Goal: Task Accomplishment & Management: Use online tool/utility

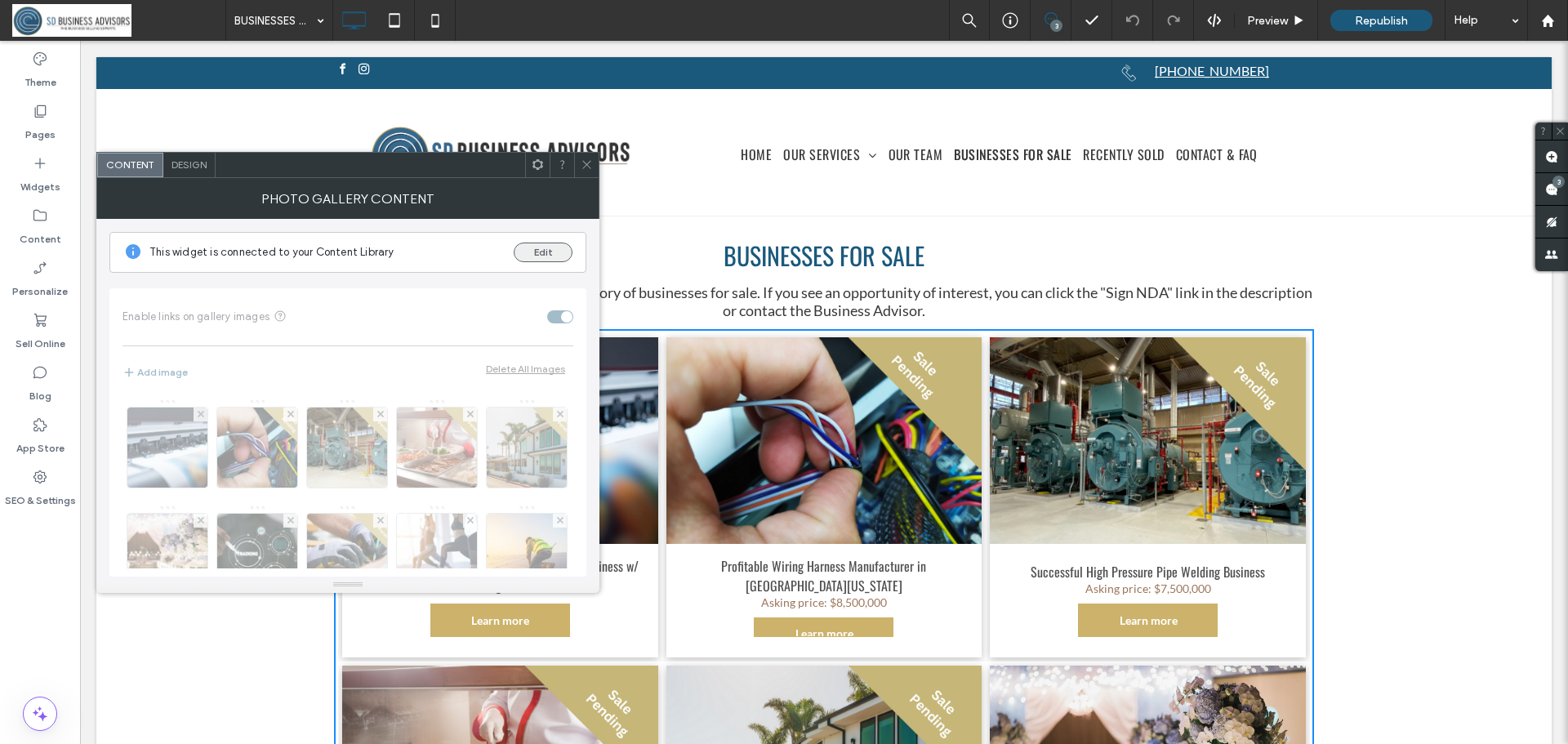
click at [560, 253] on button "Edit" at bounding box center [543, 253] width 59 height 20
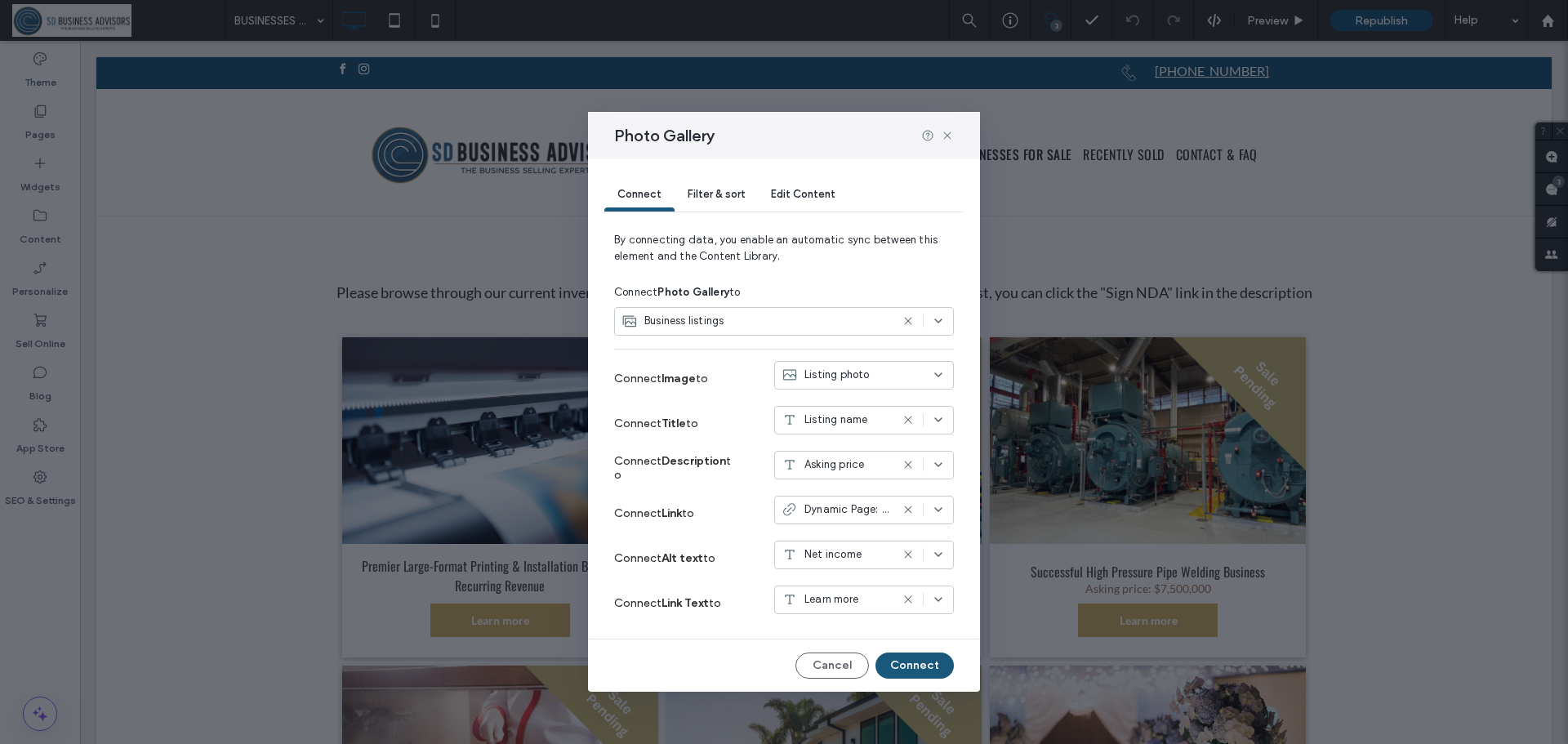
click at [790, 190] on span "Edit Content" at bounding box center [803, 194] width 65 height 12
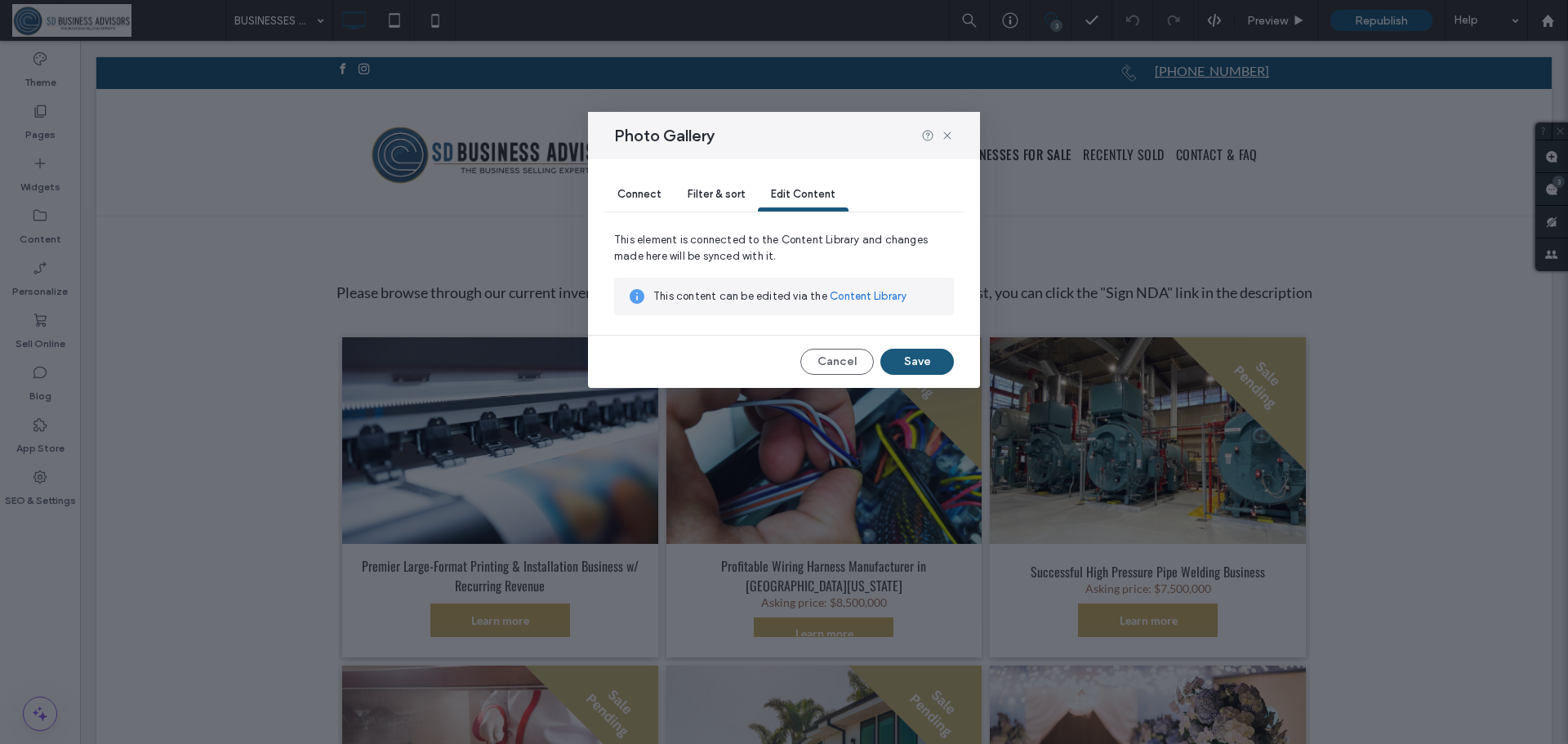
click at [870, 298] on link "Content Library" at bounding box center [868, 297] width 77 height 16
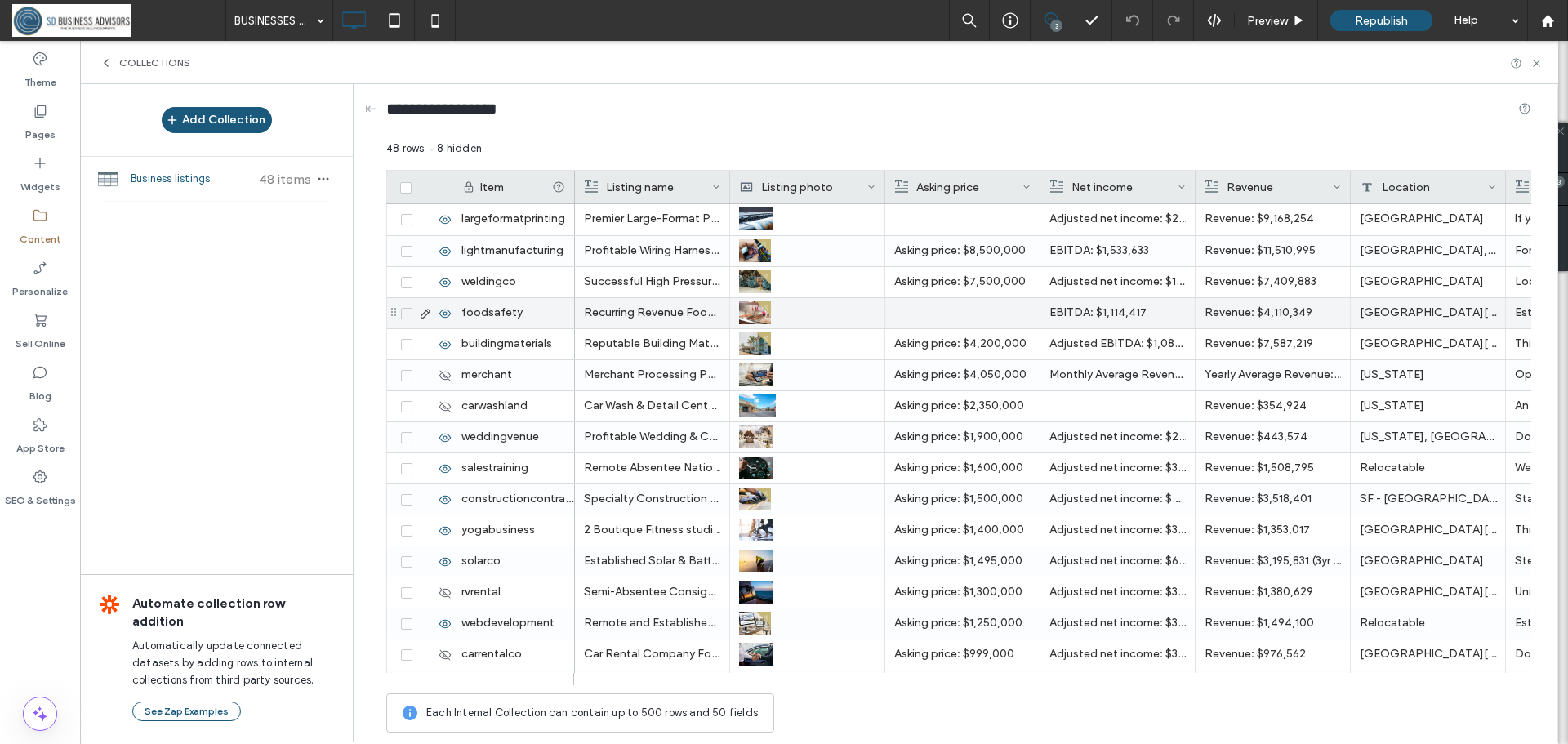
click at [443, 316] on icon at bounding box center [445, 314] width 13 height 13
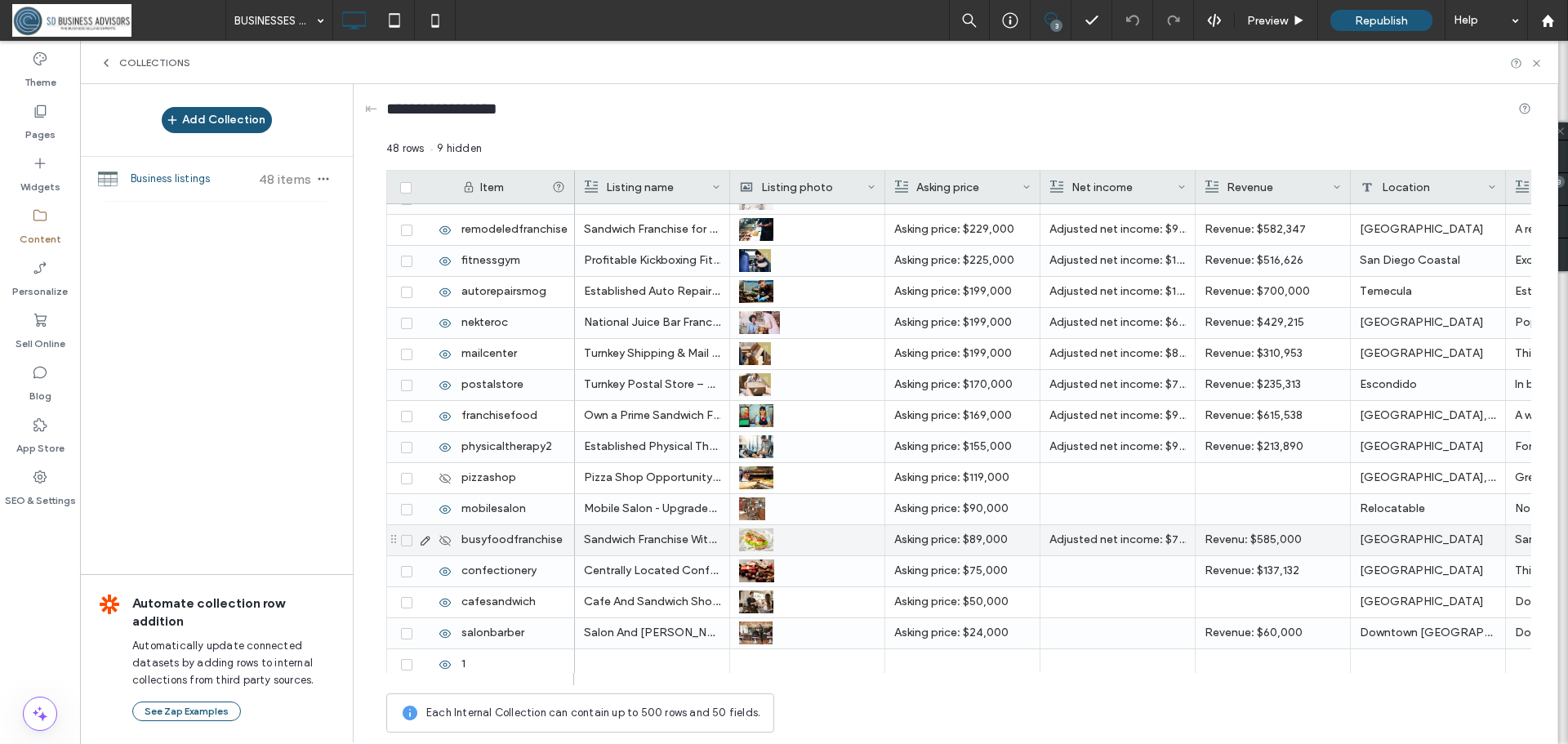
scroll to position [1053, 0]
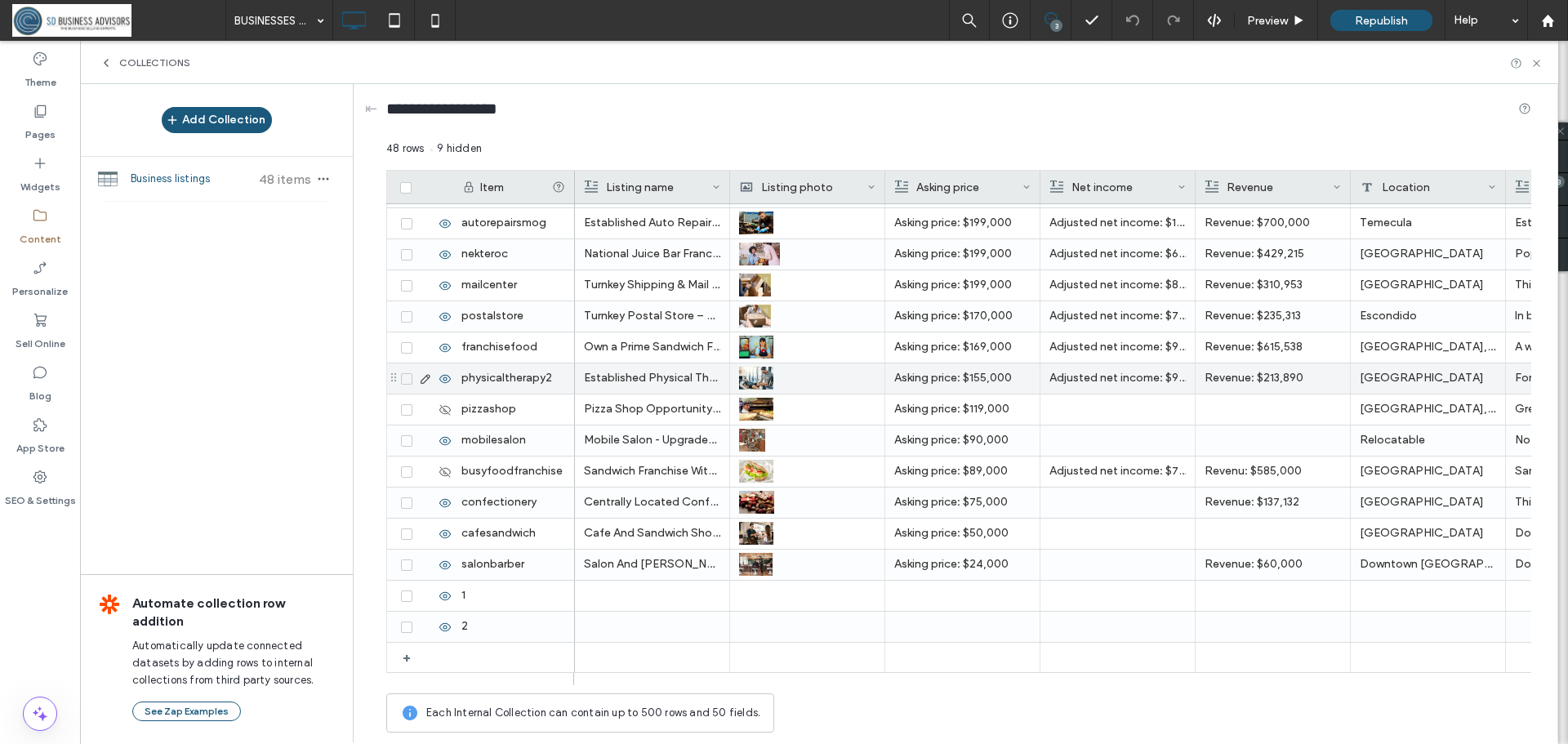
click at [409, 382] on span at bounding box center [406, 378] width 11 height 11
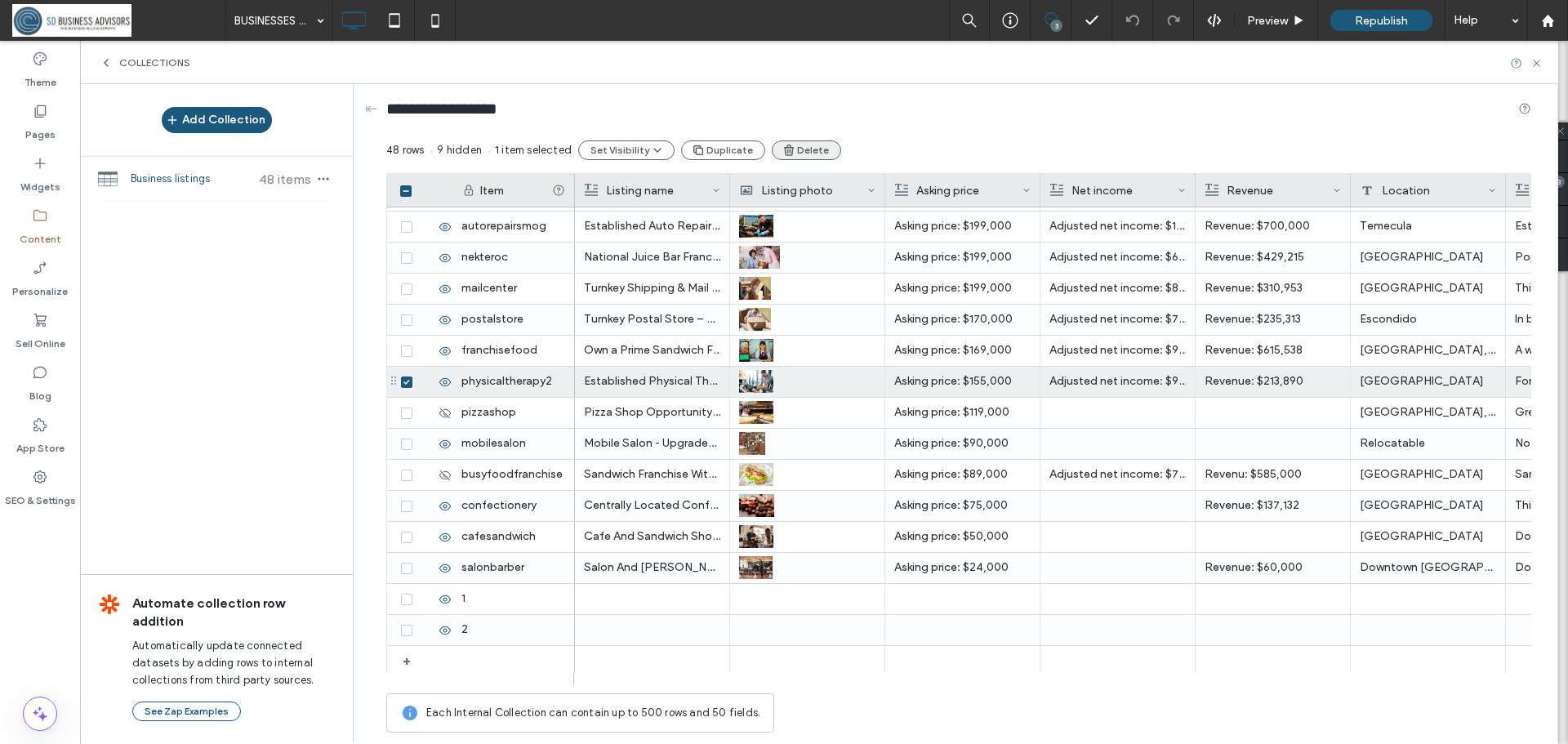
click at [797, 148] on button "Delete" at bounding box center [806, 150] width 70 height 20
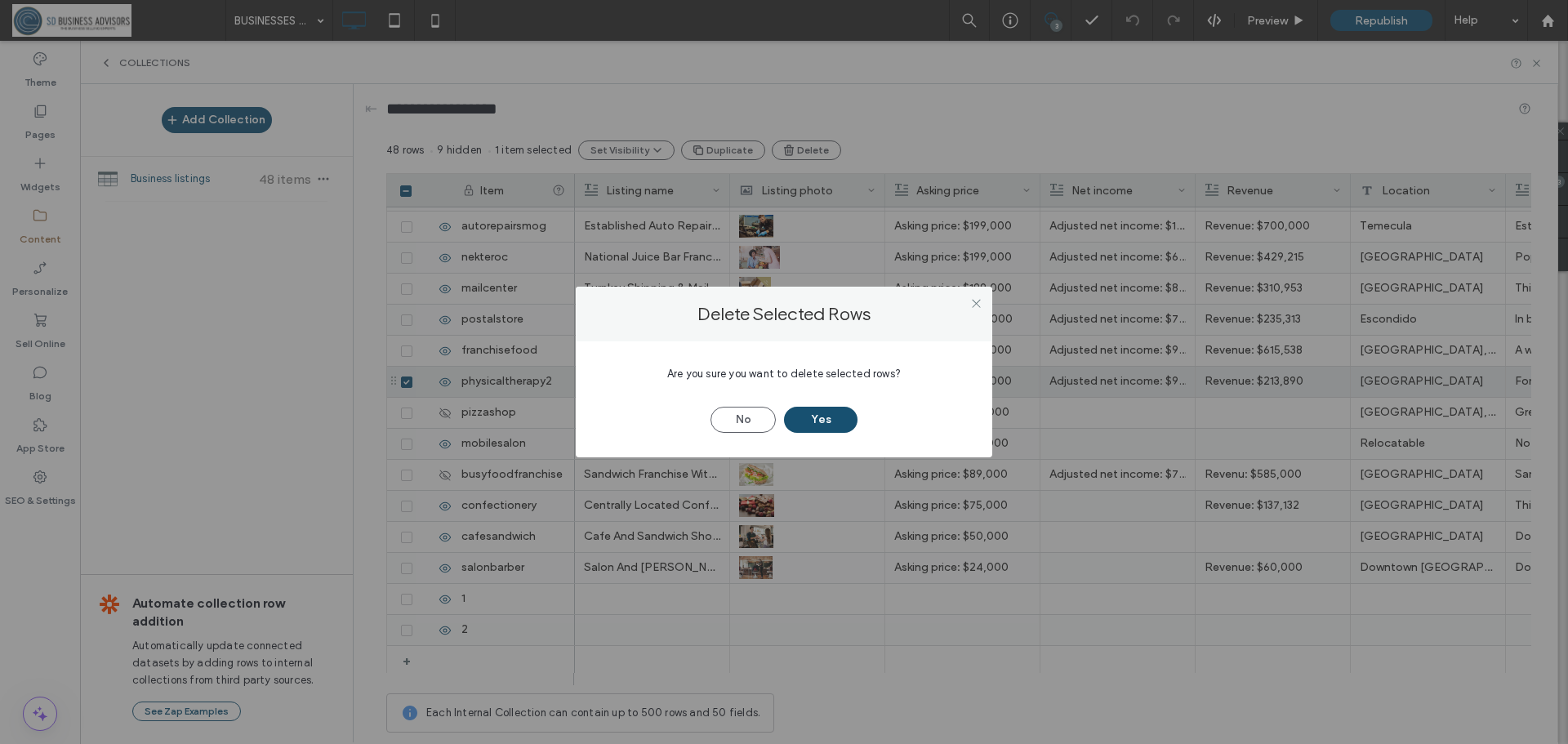
click at [820, 416] on button "Yes" at bounding box center [821, 420] width 74 height 26
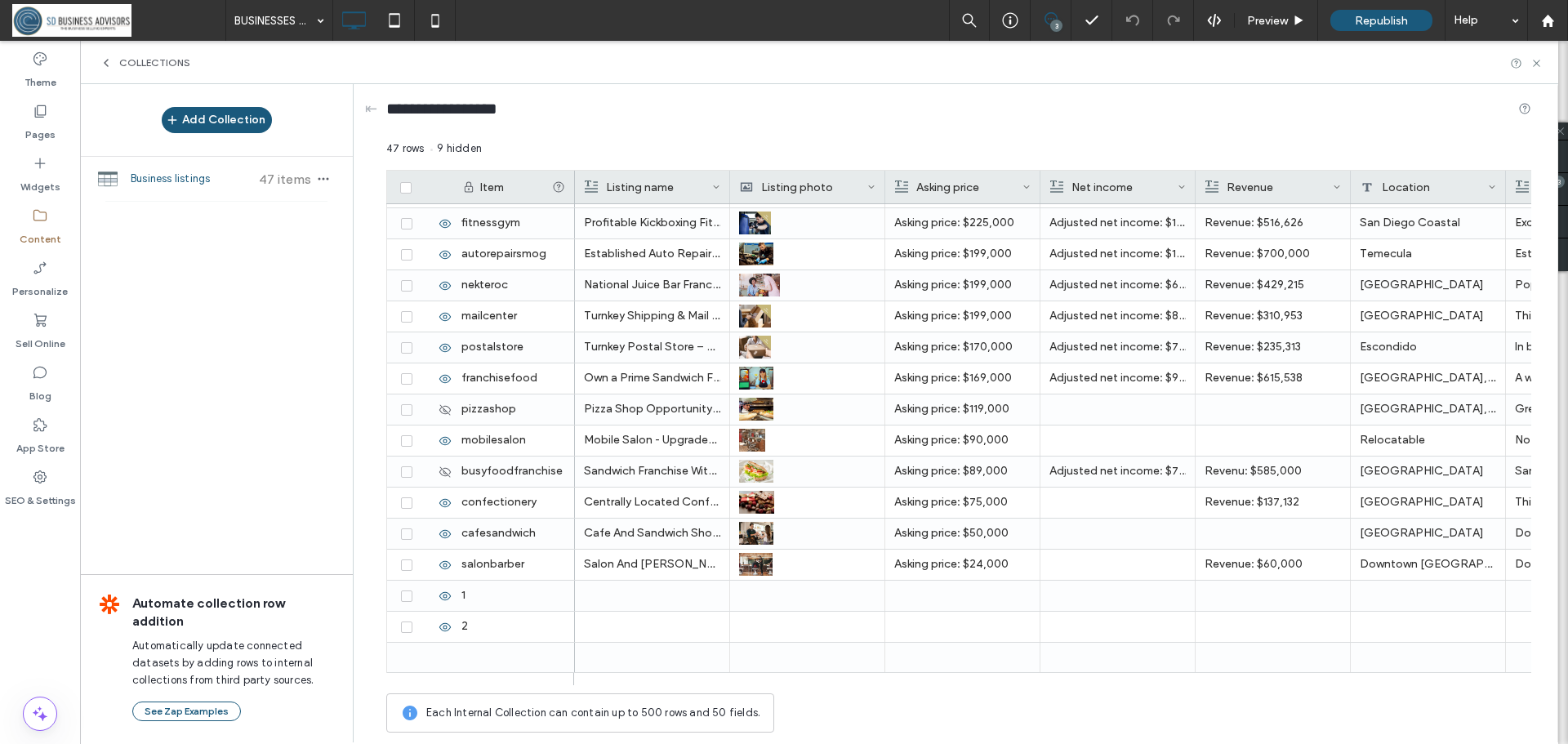
scroll to position [1022, 0]
click at [411, 226] on span at bounding box center [406, 223] width 11 height 11
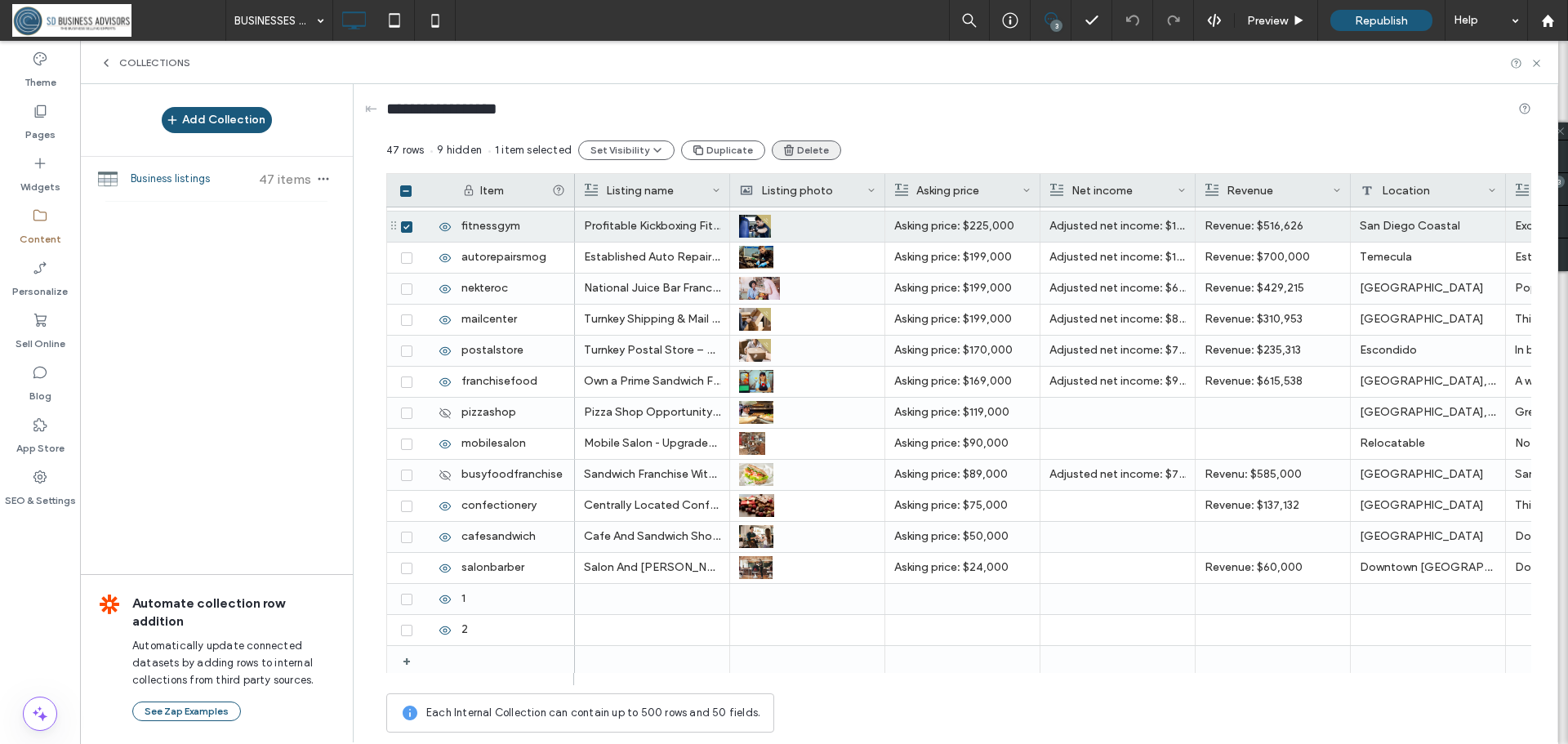
click at [788, 151] on button "Delete" at bounding box center [806, 150] width 70 height 20
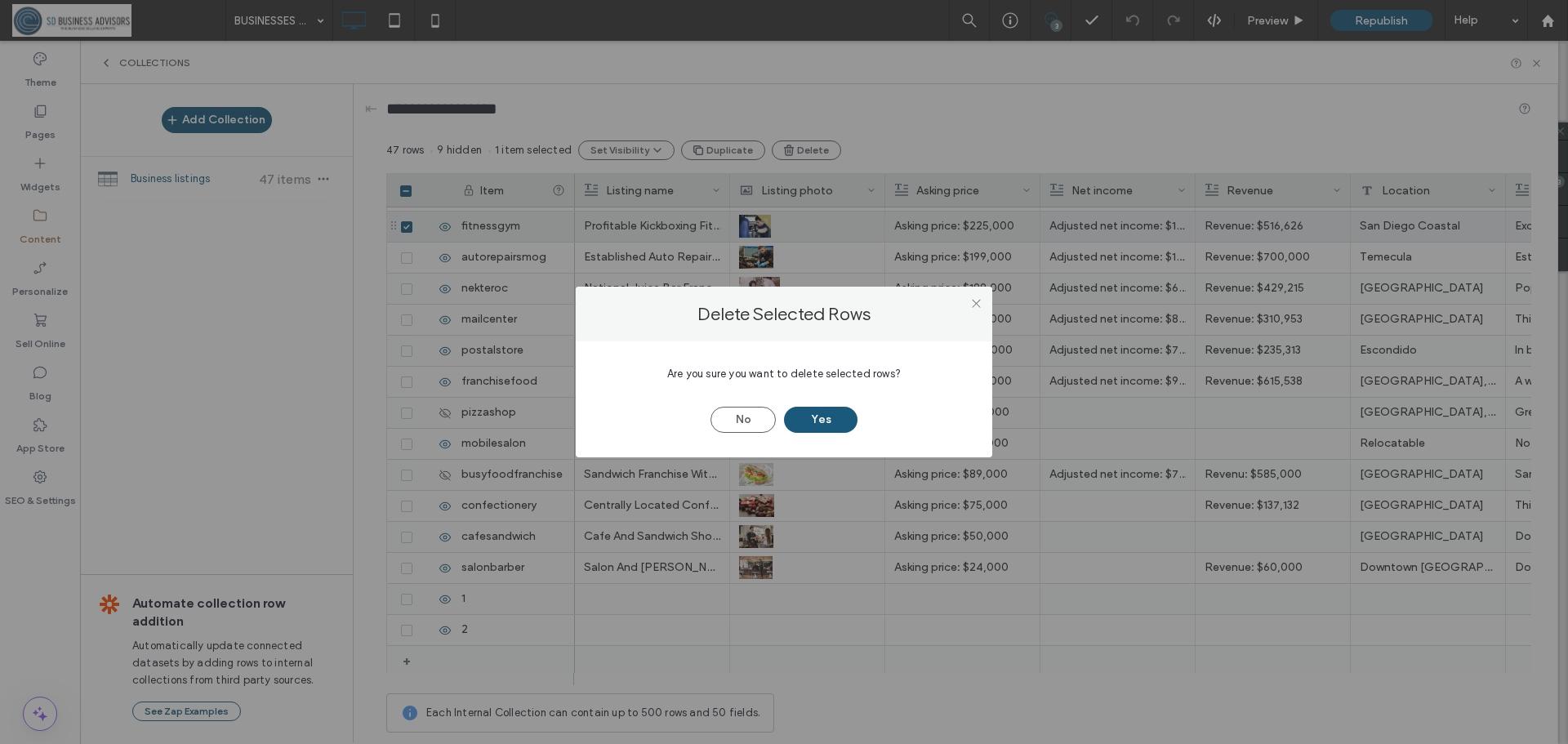
click at [824, 419] on button "Yes" at bounding box center [821, 420] width 74 height 26
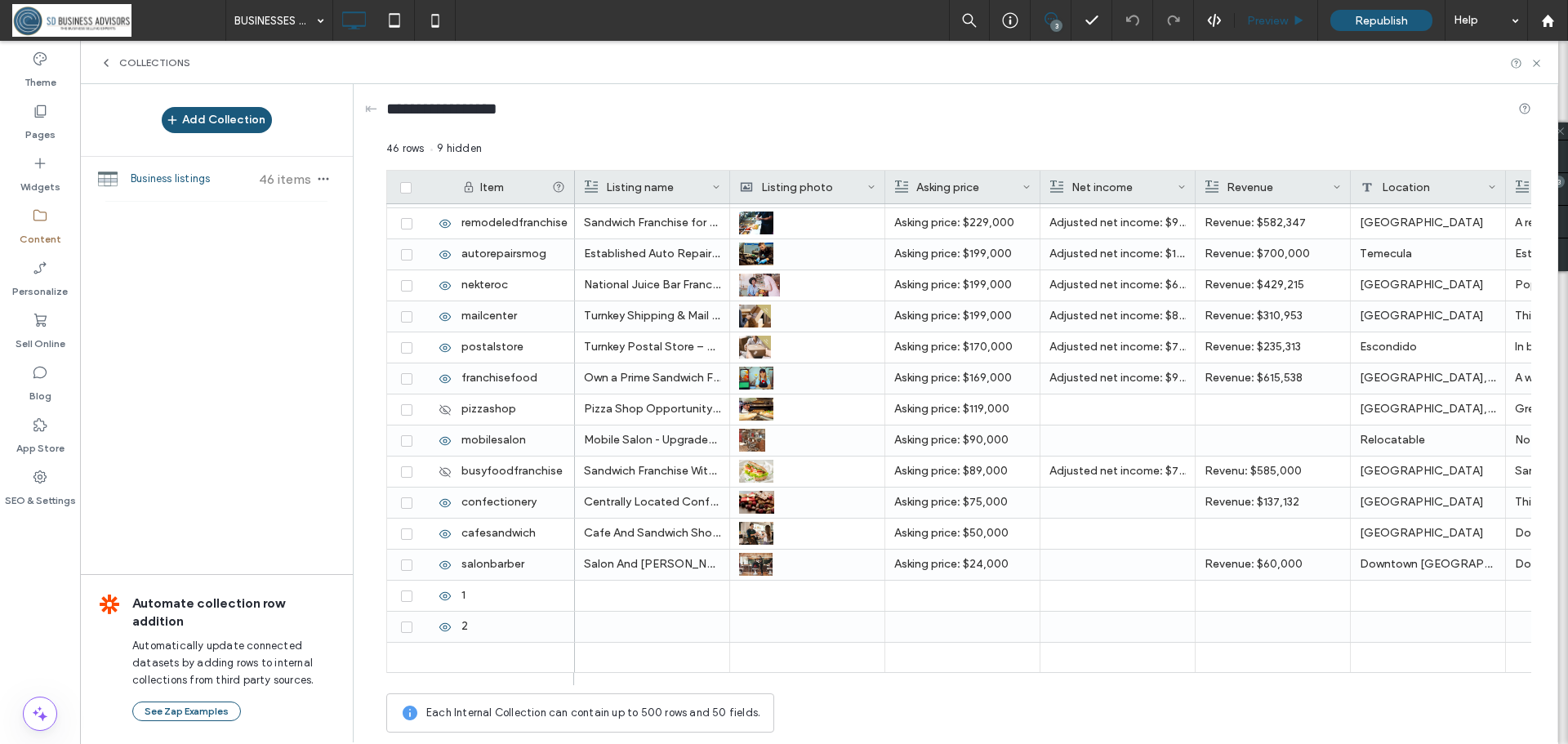
scroll to position [990, 0]
click at [1394, 21] on span "Republish" at bounding box center [1381, 21] width 53 height 14
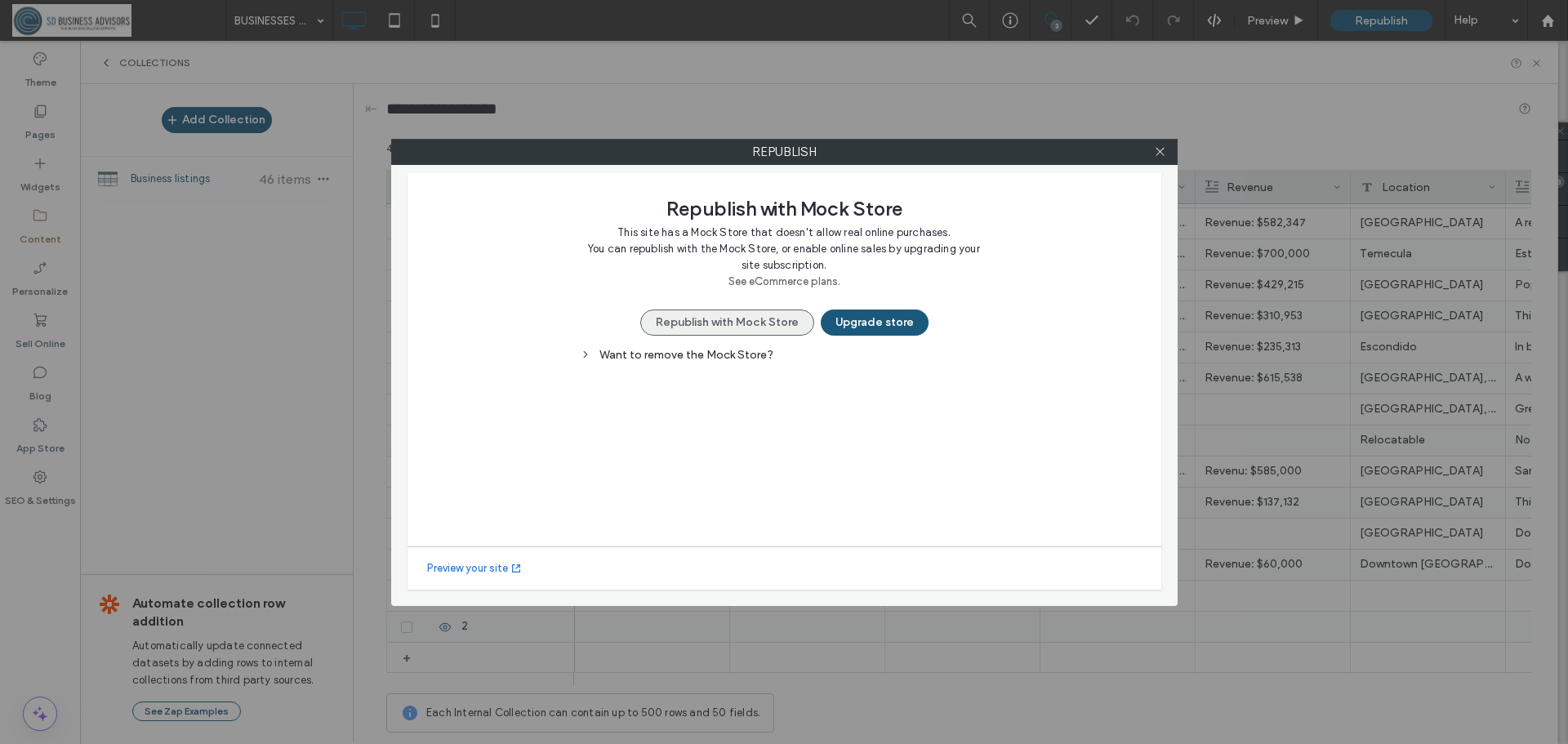
click at [754, 330] on button "Republish with Mock Store" at bounding box center [727, 323] width 174 height 26
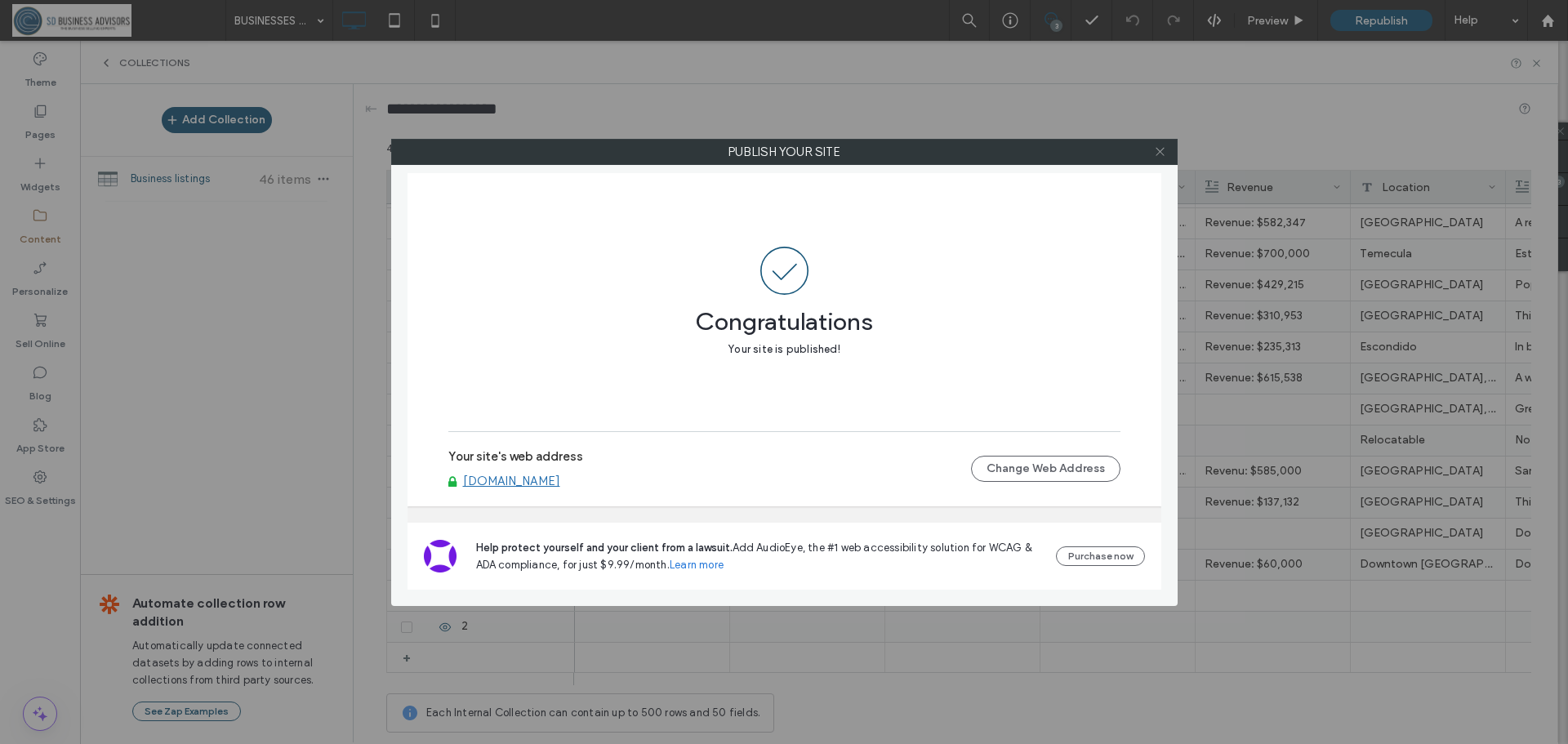
click at [1160, 146] on icon at bounding box center [1160, 151] width 12 height 12
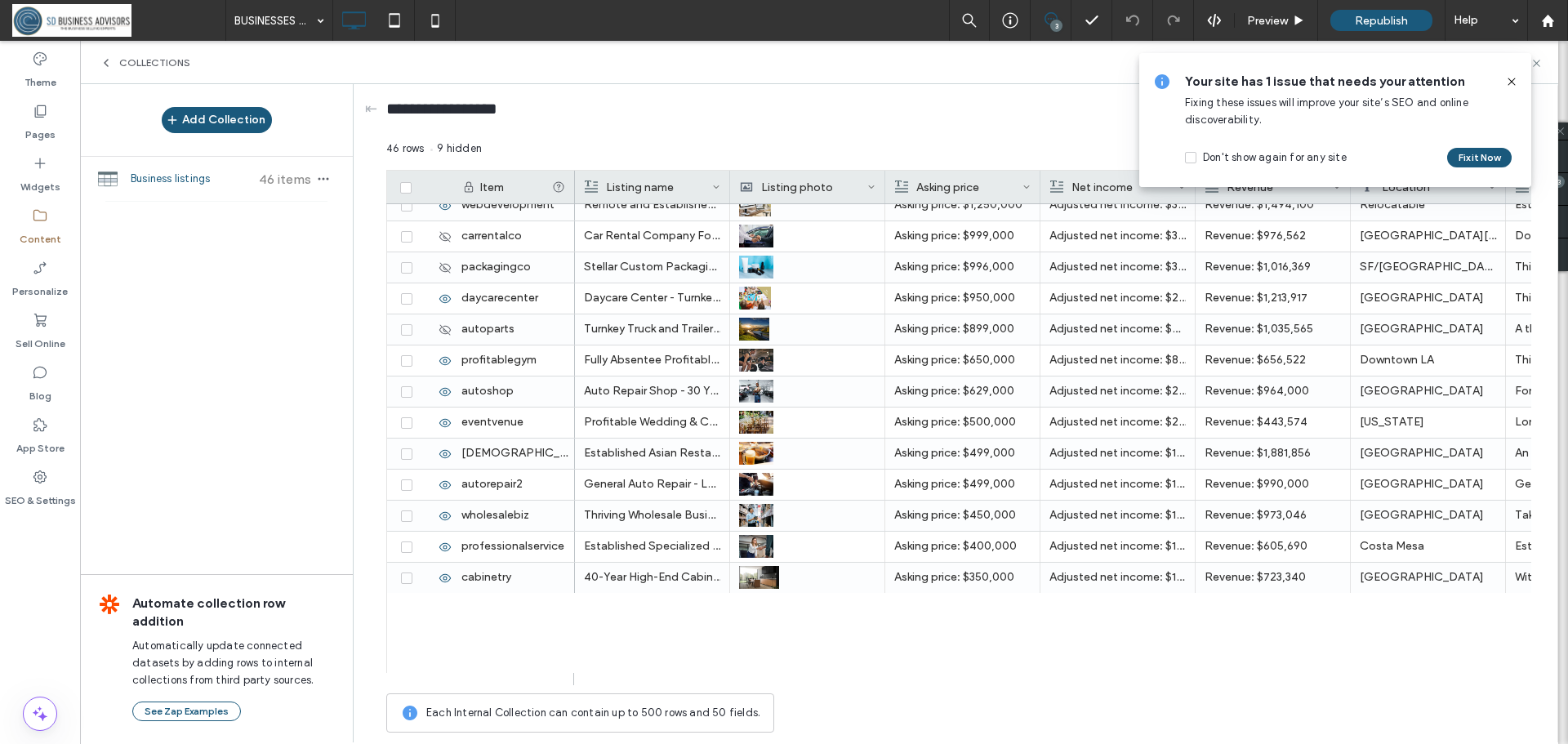
scroll to position [0, 0]
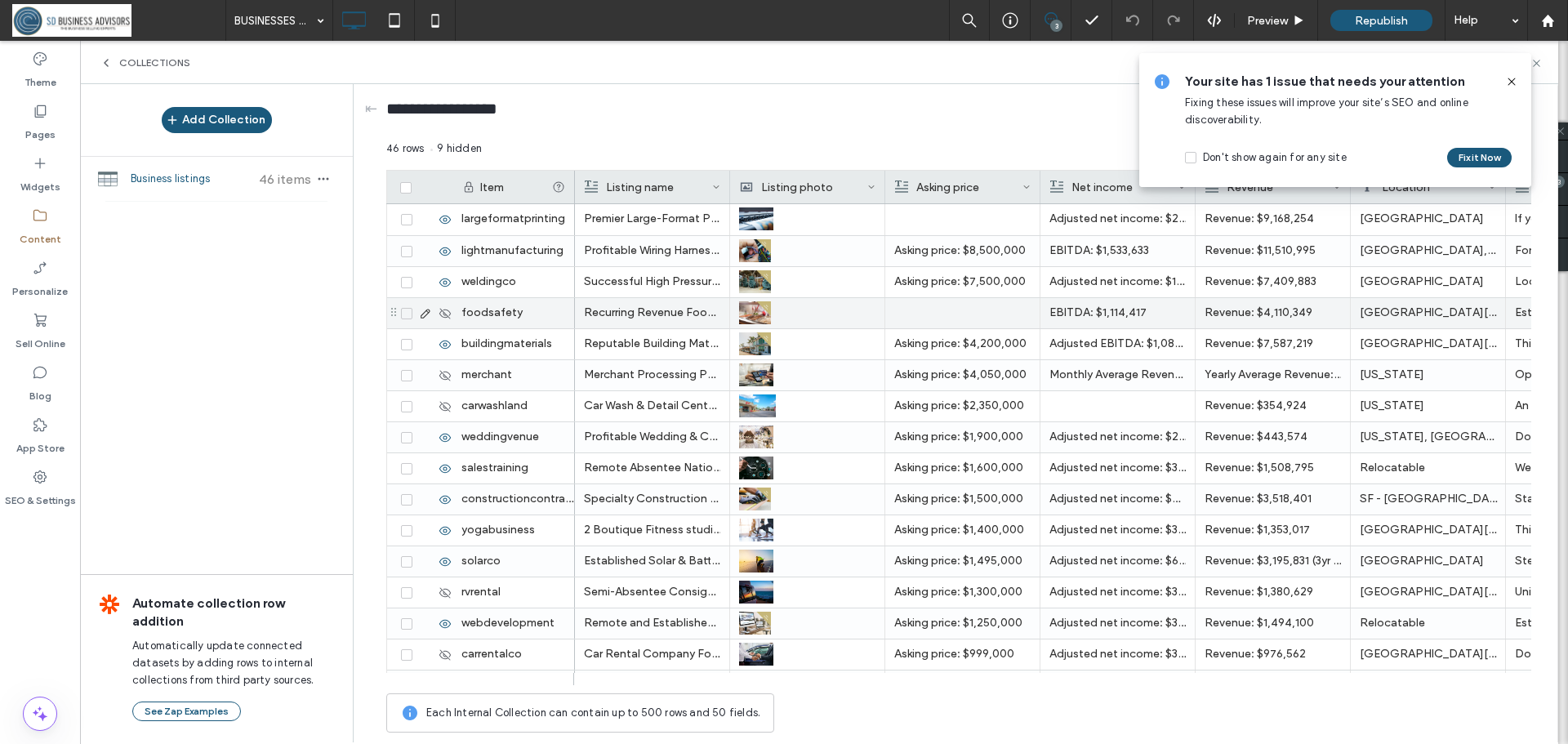
click at [653, 308] on p "Recurring Revenue Food Safety Service $1M+ EBITDA" at bounding box center [652, 313] width 136 height 30
drag, startPoint x: 768, startPoint y: 303, endPoint x: 671, endPoint y: 300, distance: 97.0
click at [671, 300] on span "**********" at bounding box center [677, 300] width 200 height 11
copy span "**********"
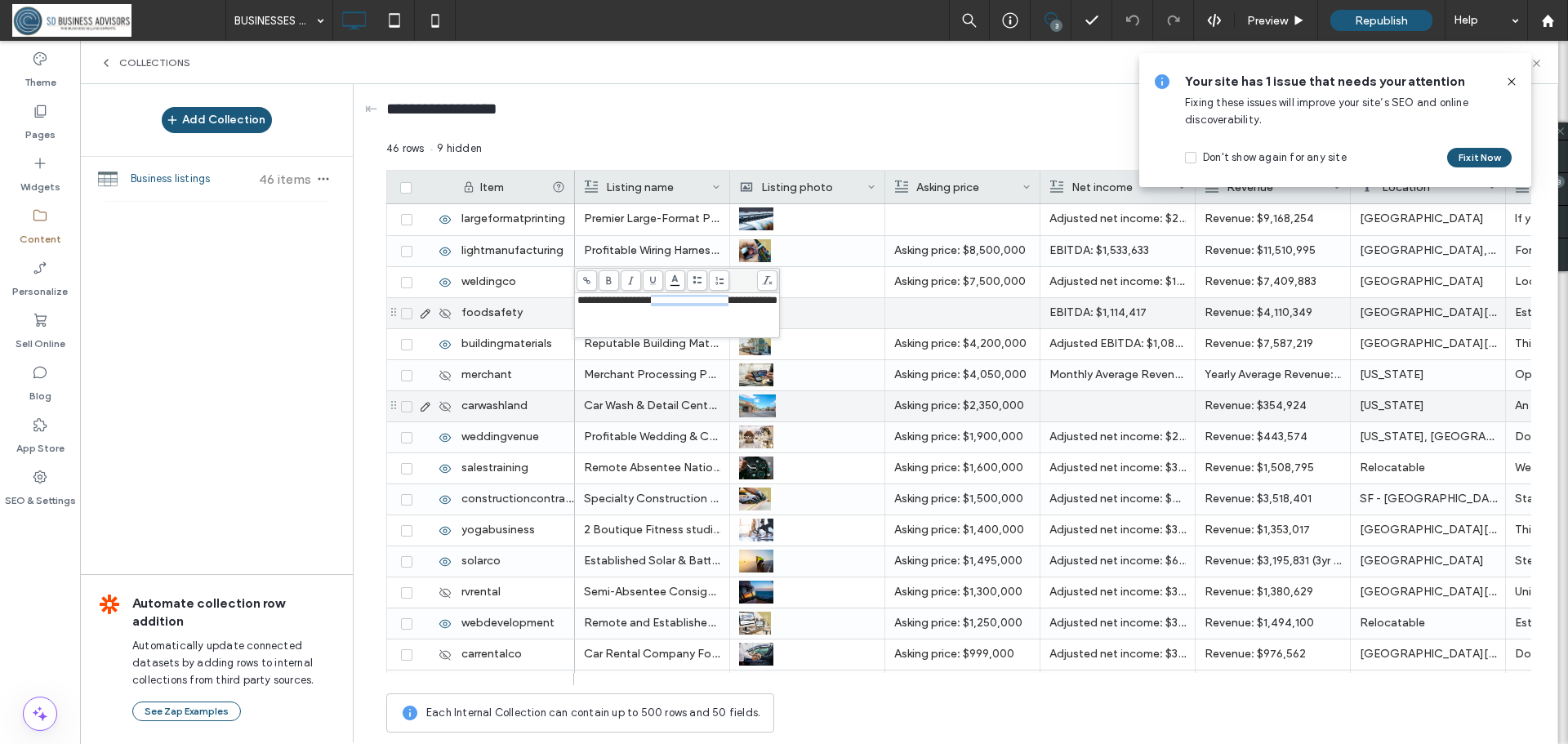
click at [672, 397] on p "Car Wash & Detail Center Business For Sale w/ Real Estate" at bounding box center [652, 406] width 136 height 30
